Goal: Transaction & Acquisition: Book appointment/travel/reservation

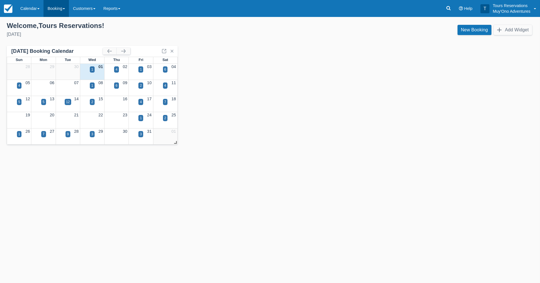
click at [49, 10] on link "Booking" at bounding box center [55, 8] width 25 height 17
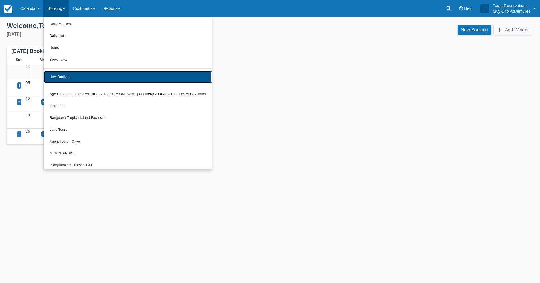
click at [66, 73] on link "New Booking" at bounding box center [128, 77] width 168 height 12
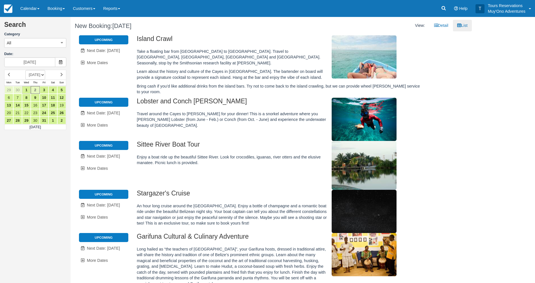
click at [45, 75] on select "[DATE] [DATE] [DATE] [DATE] [DATE] [DATE] [DATE] [DATE] [DATE] [DATE] [DATE] [D…" at bounding box center [35, 75] width 20 height 10
select select "20251101"
click at [25, 70] on select "[DATE] [DATE] [DATE] [DATE] [DATE] [DATE] [DATE] [DATE] [DATE] [DATE] [DATE] [D…" at bounding box center [35, 75] width 20 height 10
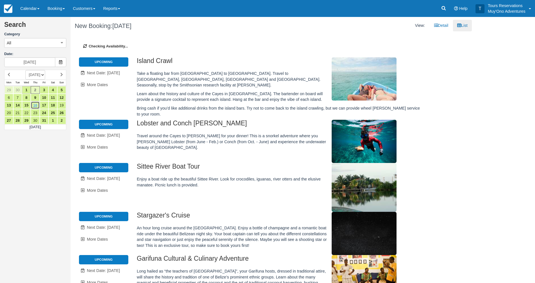
click at [36, 105] on link "16" at bounding box center [35, 105] width 9 height 8
type input "[DATE]"
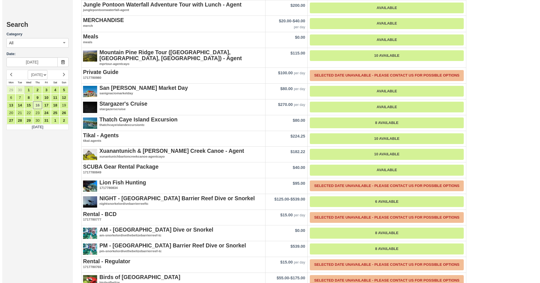
scroll to position [649, 0]
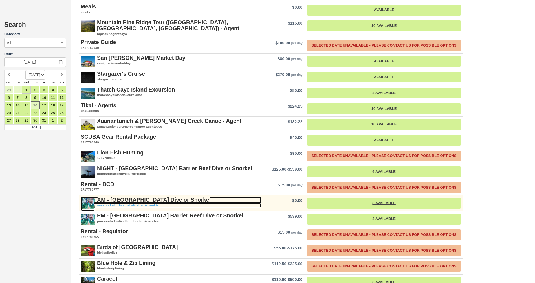
click at [130, 196] on strong "AM - Belize Barrier Reef Dive or Snorkel" at bounding box center [154, 199] width 114 height 6
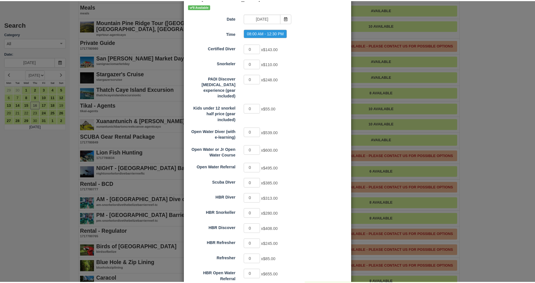
scroll to position [0, 0]
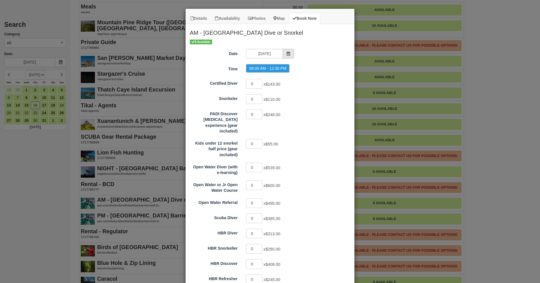
click at [284, 55] on span "Item Modal" at bounding box center [288, 54] width 11 height 10
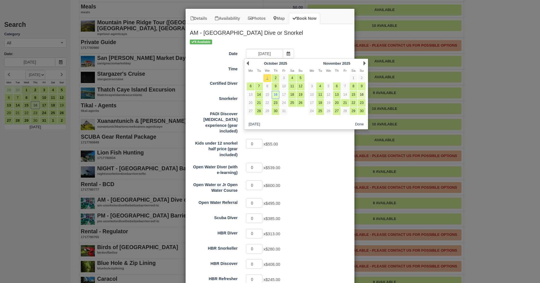
click at [361, 95] on link "16" at bounding box center [362, 95] width 8 height 8
type input "11/16/25"
radio input "false"
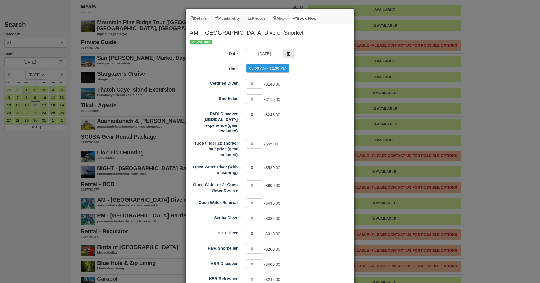
click at [286, 54] on icon "Item Modal" at bounding box center [288, 54] width 4 height 4
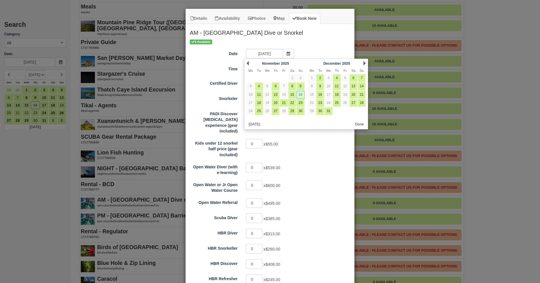
click at [299, 43] on div "6 Available" at bounding box center [270, 42] width 160 height 6
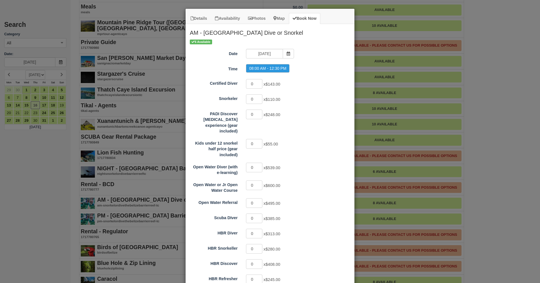
click at [79, 189] on div "Details Availability Photos Map Book Now AM - Belize Barrier Reef Dive or Snork…" at bounding box center [270, 141] width 540 height 283
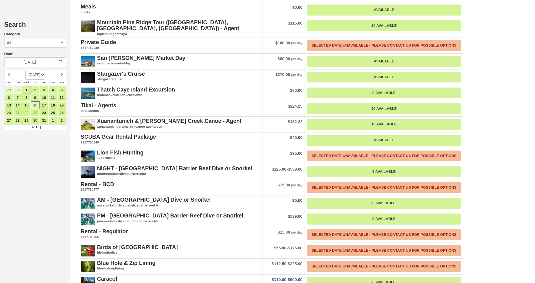
click at [45, 76] on select "OCTOBER 2025 NOVEMBER 2025 DECEMBER 2025 JANUARY 2026 FEBRUARY 2026 MARCH 2026 …" at bounding box center [35, 75] width 20 height 10
select select "20251101"
click at [25, 70] on select "OCTOBER 2025 NOVEMBER 2025 DECEMBER 2025 JANUARY 2026 FEBRUARY 2026 MARCH 2026 …" at bounding box center [35, 75] width 20 height 10
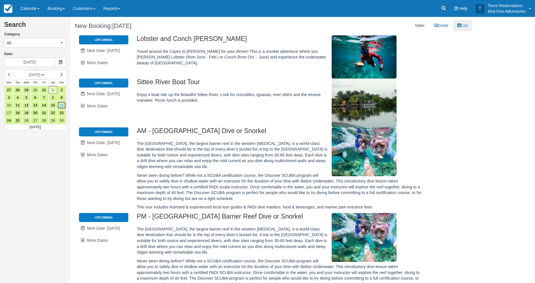
click at [61, 106] on link "16" at bounding box center [61, 105] width 9 height 8
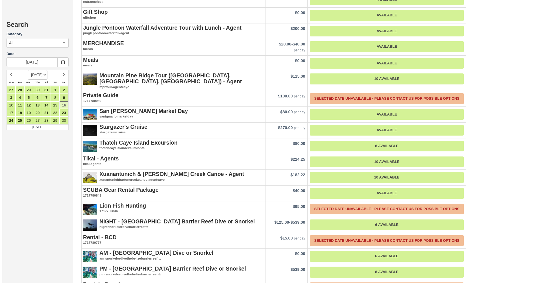
scroll to position [938, 0]
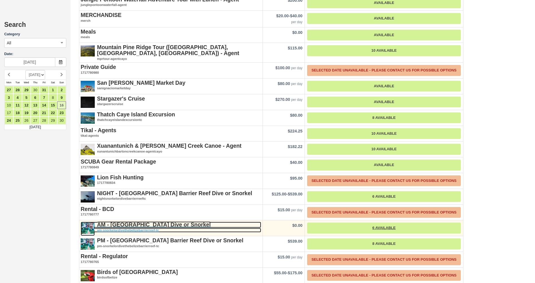
click at [133, 221] on strong "AM - Belize Barrier Reef Dive or Snorkel" at bounding box center [154, 224] width 114 height 6
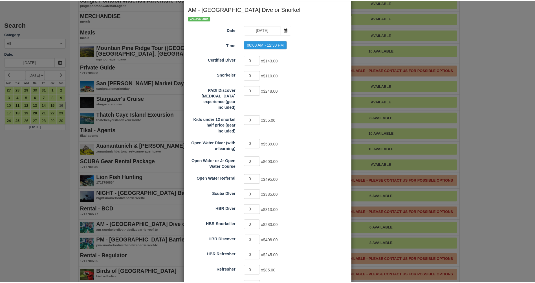
scroll to position [56, 0]
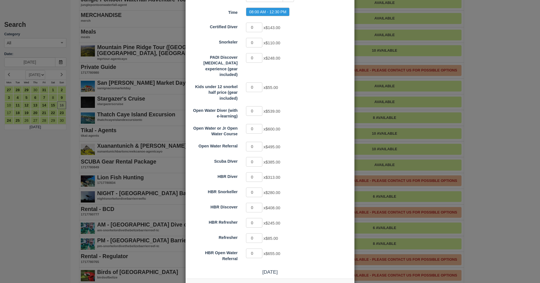
click at [8, 166] on div "Details Availability Photos Map Book Now AM - Belize Barrier Reef Dive or Snork…" at bounding box center [270, 141] width 540 height 283
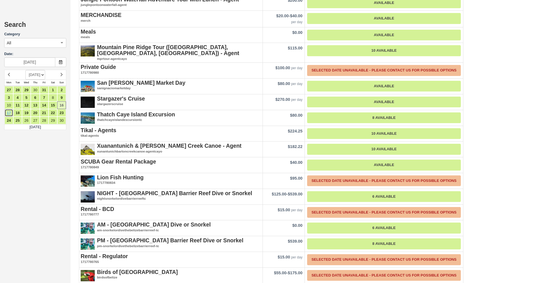
click at [9, 113] on link "17" at bounding box center [9, 113] width 9 height 8
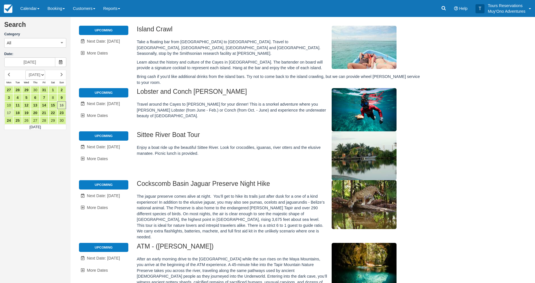
type input "11/17/25"
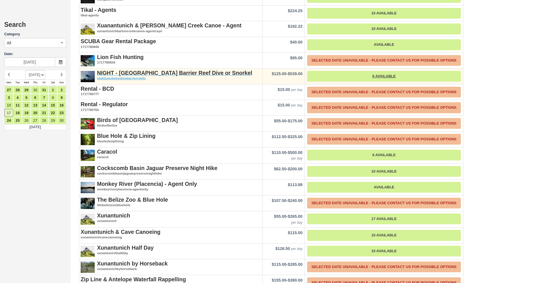
scroll to position [913, 0]
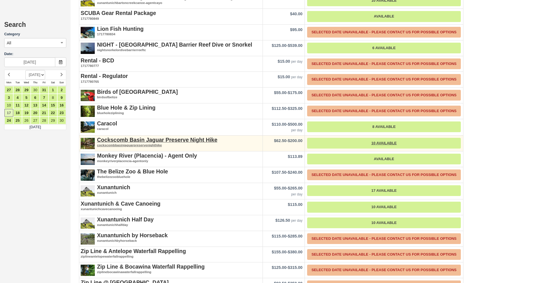
click at [156, 136] on div "Cockscomb Basin Jaguar Preserve Night Hike cockscombbasinjaguarpreservenighthike" at bounding box center [170, 142] width 183 height 14
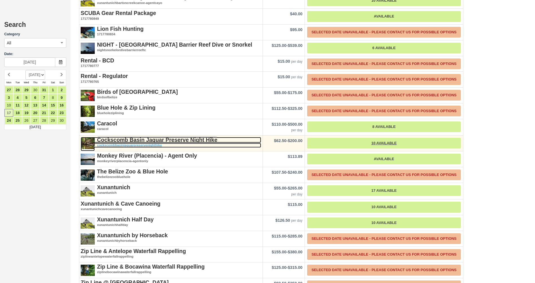
click at [157, 139] on strong "Cockscomb Basin Jaguar Preserve Night Hike" at bounding box center [157, 140] width 121 height 6
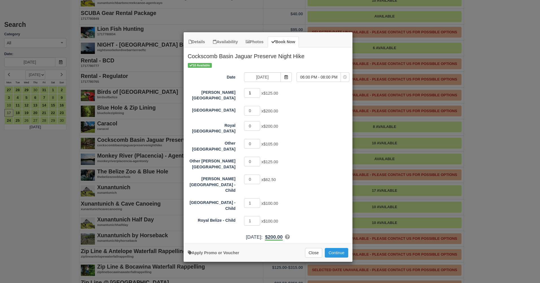
type input "1"
click at [256, 91] on input "1" at bounding box center [252, 93] width 16 height 10
click at [318, 248] on button "Close" at bounding box center [313, 253] width 17 height 10
